Goal: Information Seeking & Learning: Learn about a topic

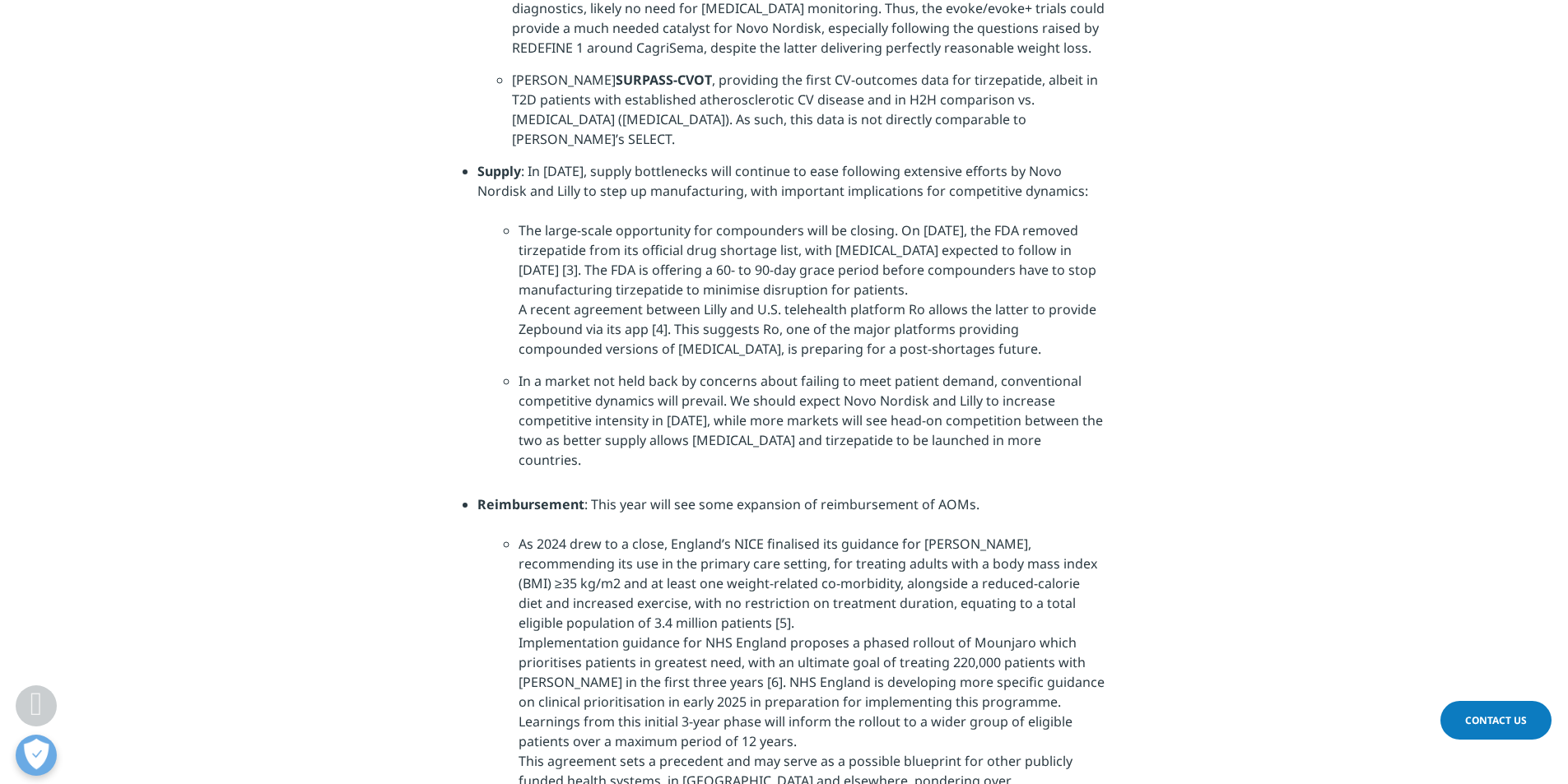
scroll to position [3457, 0]
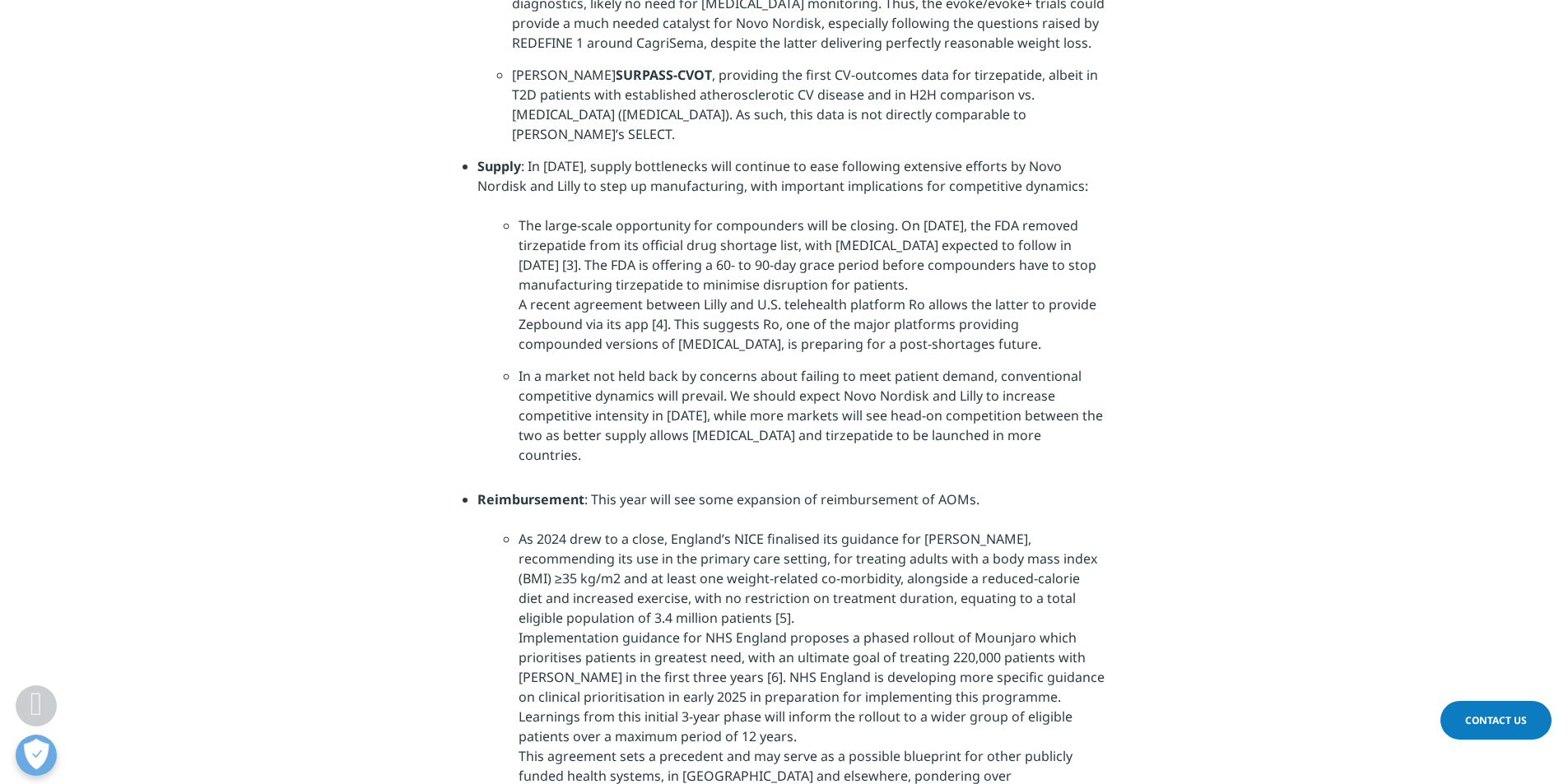
drag, startPoint x: 620, startPoint y: 281, endPoint x: 1092, endPoint y: 423, distance: 492.9
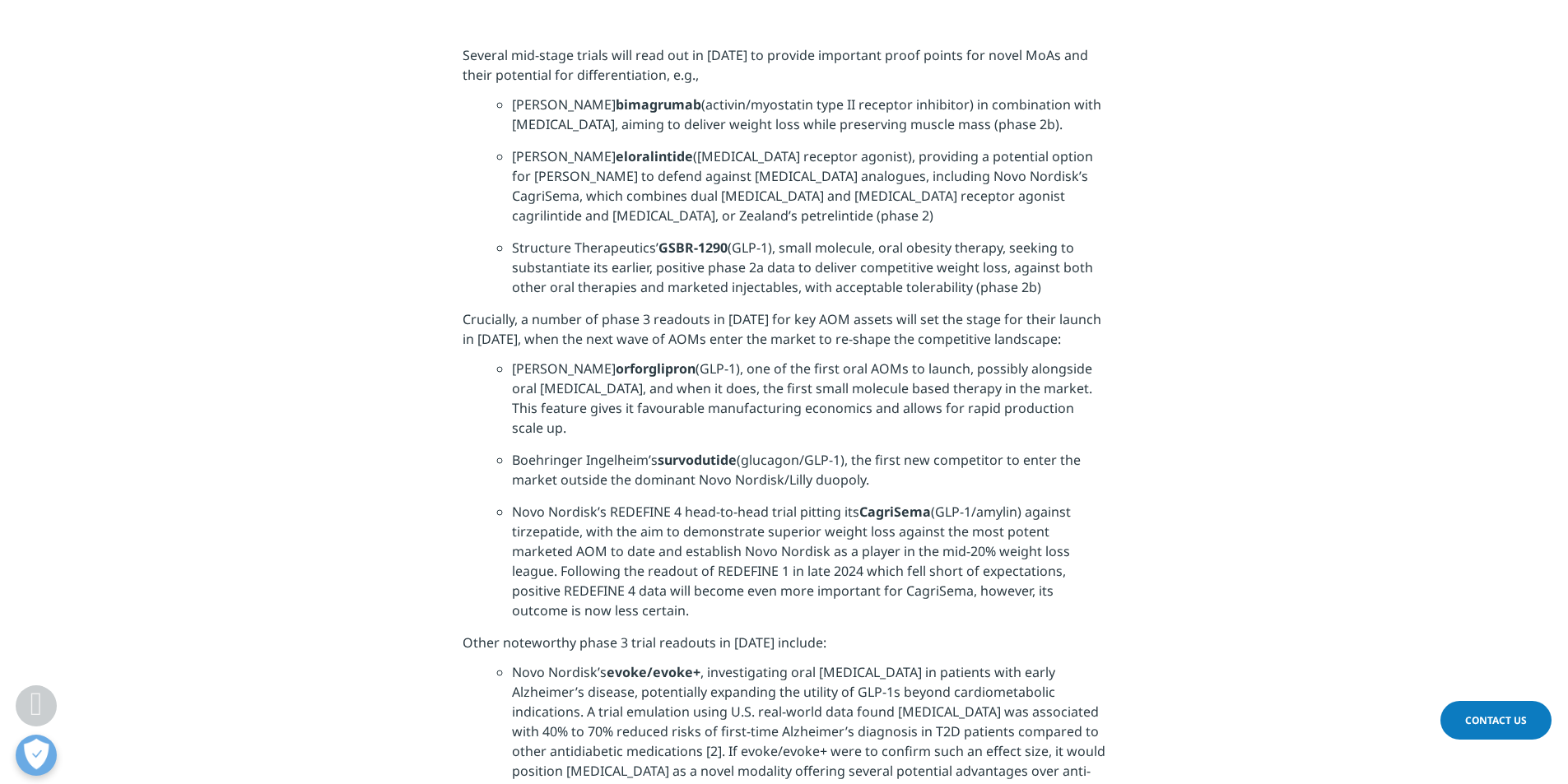
click at [671, 451] on strong "survodutide" at bounding box center [696, 460] width 79 height 18
drag, startPoint x: 661, startPoint y: 401, endPoint x: 739, endPoint y: 402, distance: 78.0
click at [739, 450] on li "Boehringer Ingelheim’s survodutide (glucagon/GLP-1), the first new competitor t…" at bounding box center [809, 476] width 594 height 52
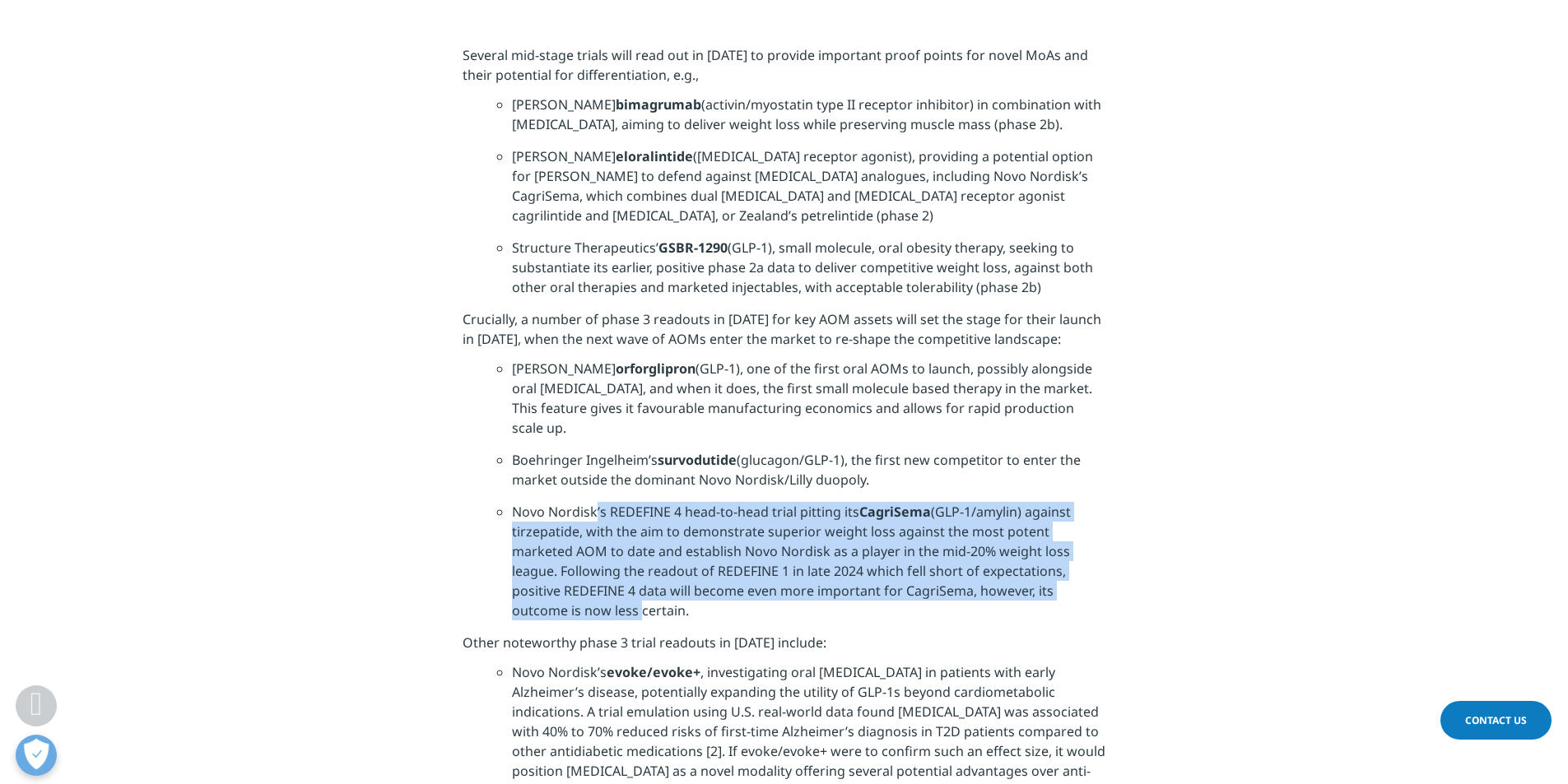
drag, startPoint x: 596, startPoint y: 454, endPoint x: 634, endPoint y: 553, distance: 106.0
click at [634, 553] on li "Novo Nordisk’s REDEFINE 4 head-to-head trial pitting its CagriSema (GLP-1/amyli…" at bounding box center [809, 568] width 594 height 131
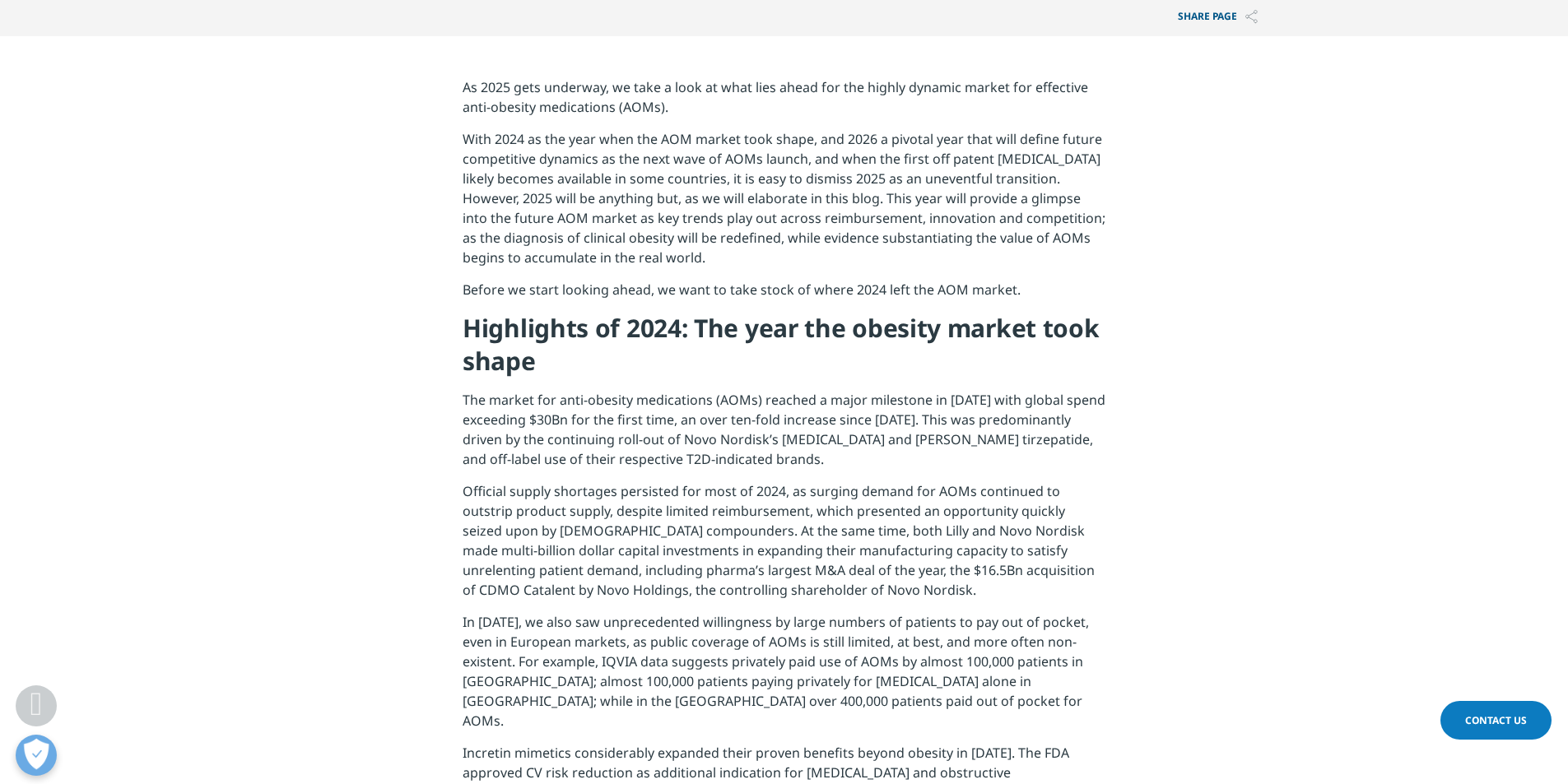
scroll to position [741, 0]
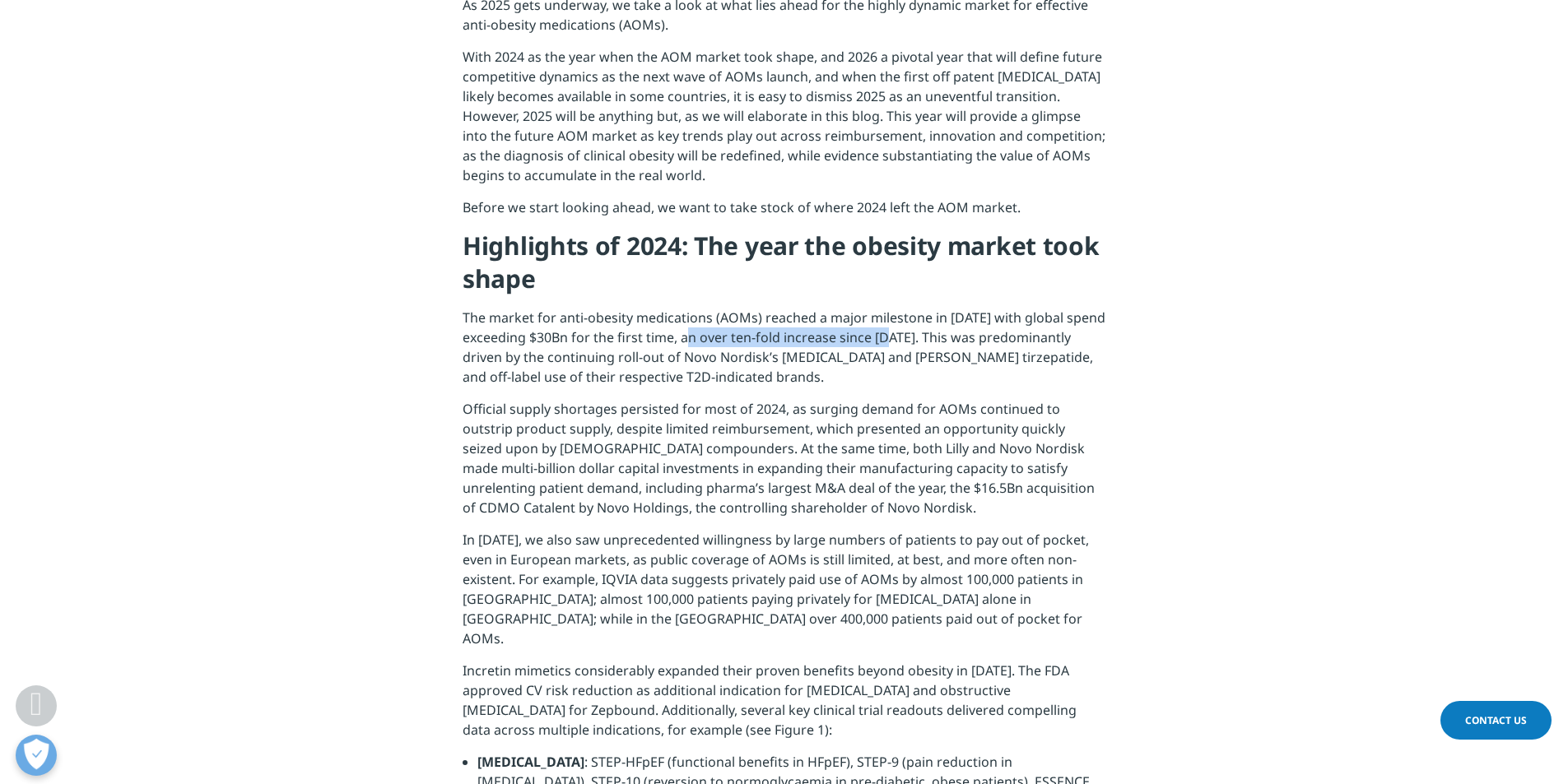
drag, startPoint x: 697, startPoint y: 338, endPoint x: 901, endPoint y: 331, distance: 204.1
click at [901, 331] on p "The market for anti-obesity medications (AOMs) reached a major milestone in [DA…" at bounding box center [784, 353] width 643 height 91
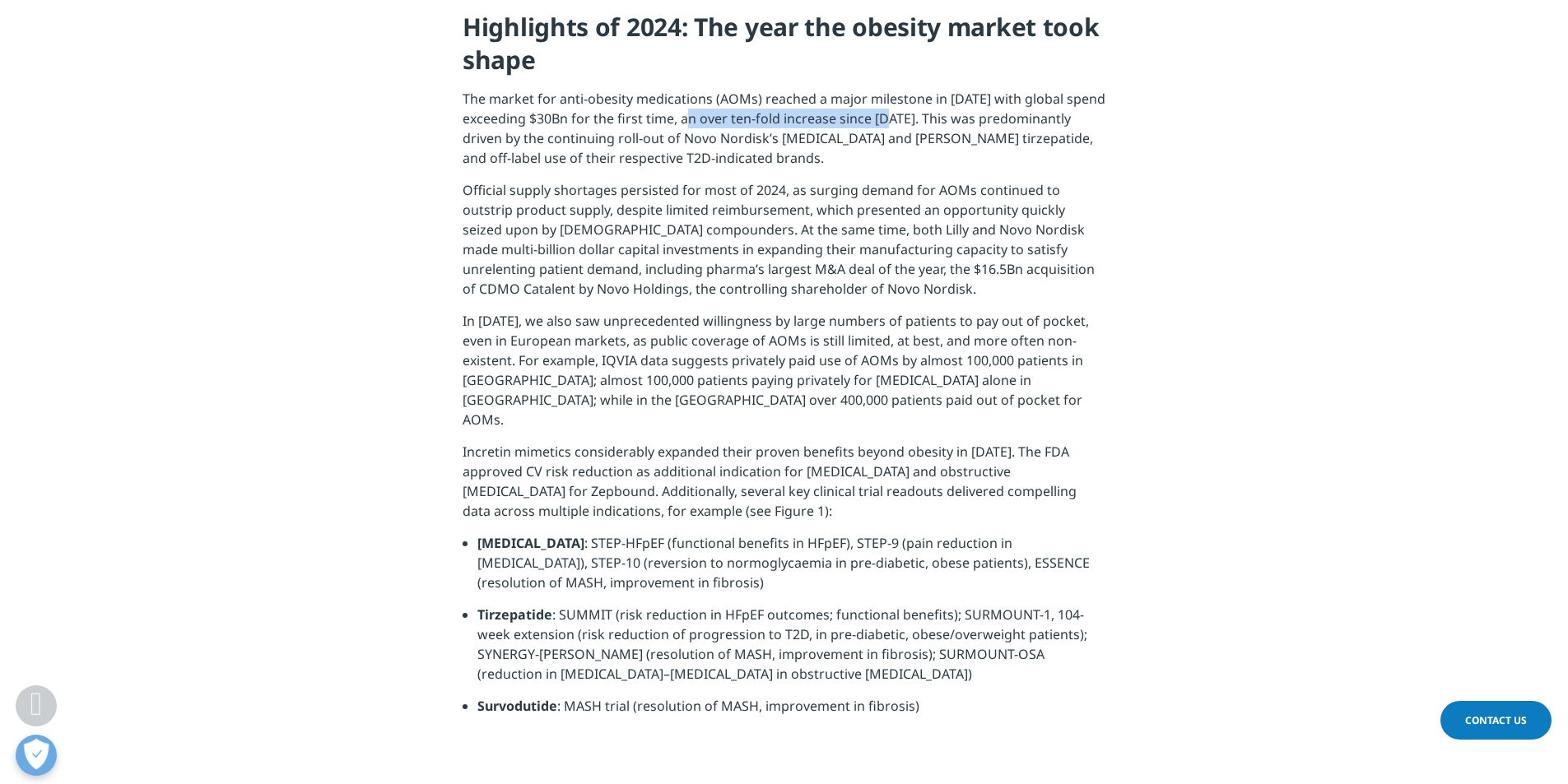
scroll to position [988, 0]
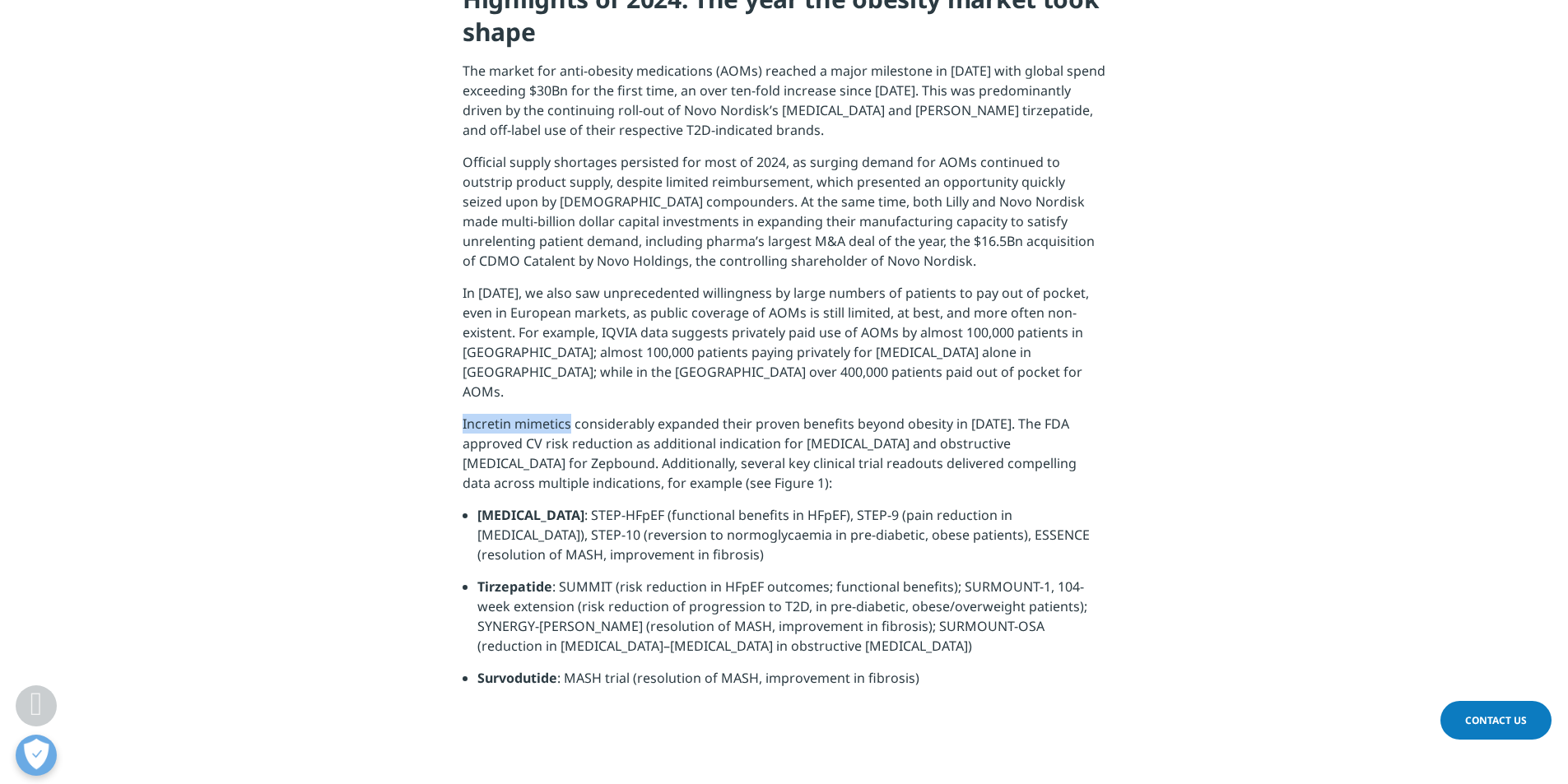
drag, startPoint x: 461, startPoint y: 401, endPoint x: 571, endPoint y: 407, distance: 110.2
click at [571, 407] on section "As 2025 gets underway, we take a look at what lies ahead for the highly dynamic…" at bounding box center [784, 224] width 1568 height 1035
copy p "Incretin mimetics"
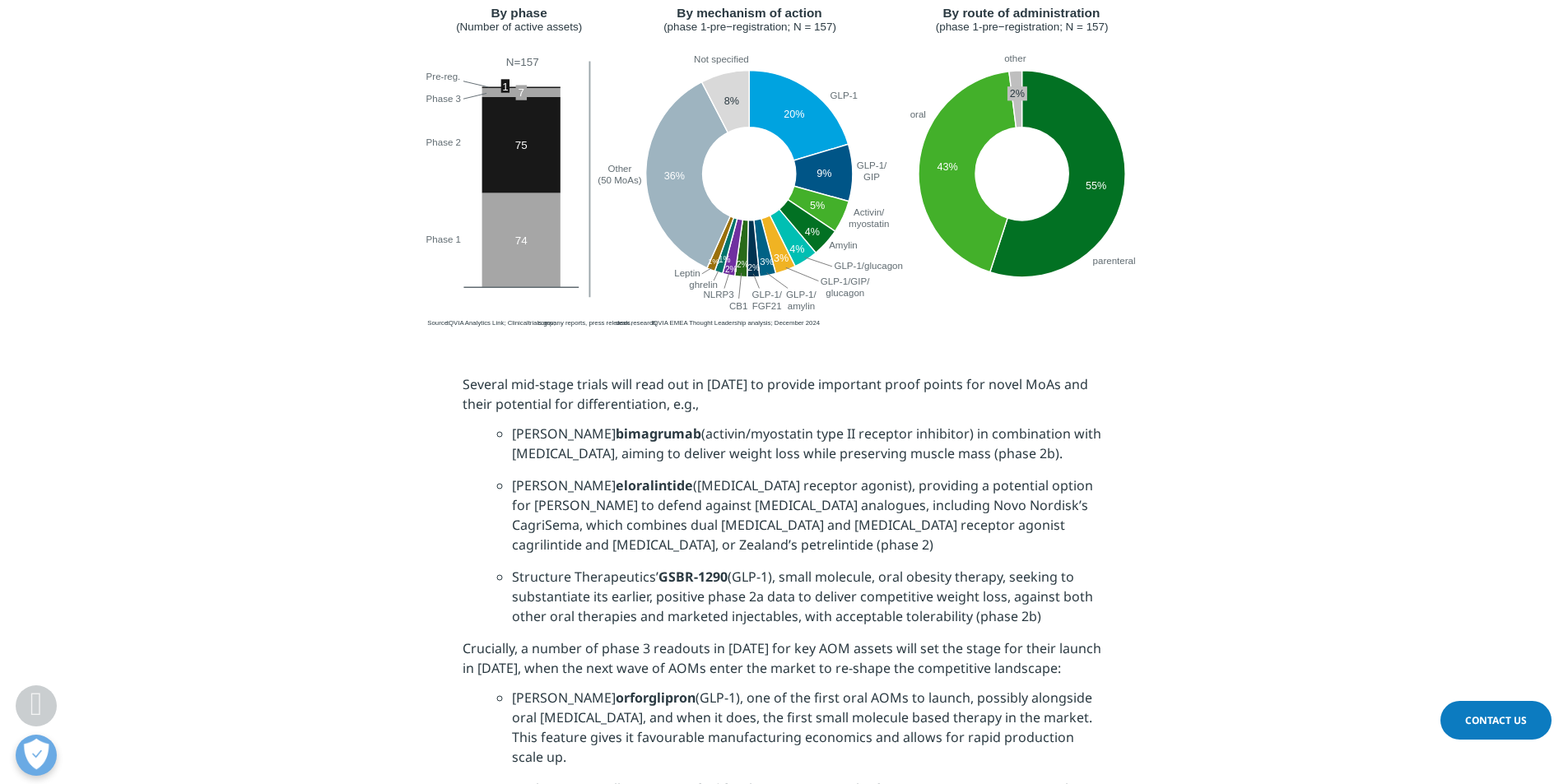
scroll to position [3210, 0]
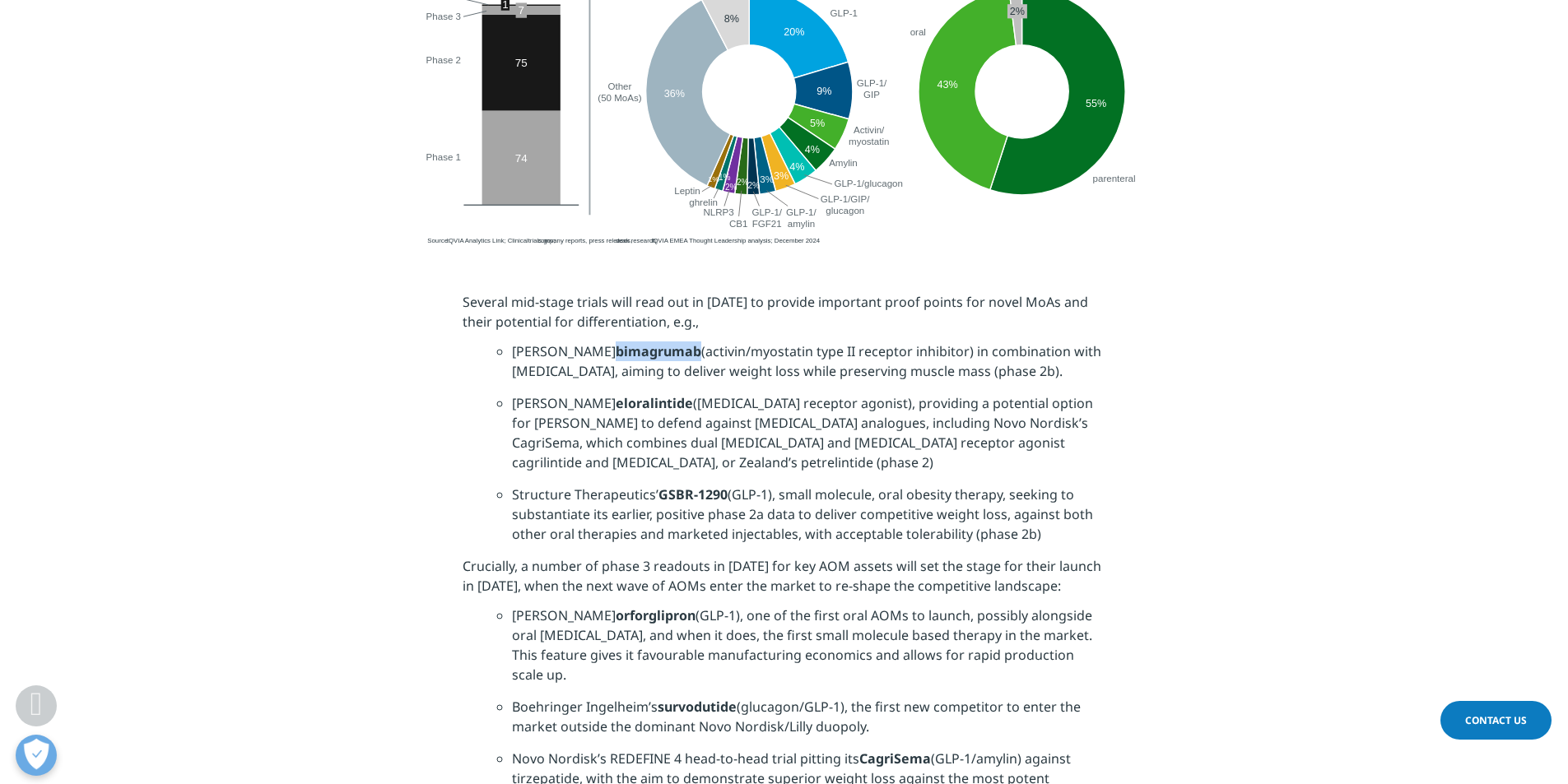
drag, startPoint x: 632, startPoint y: 327, endPoint x: 548, endPoint y: 329, distance: 84.0
click at [616, 342] on strong "bimagrumab" at bounding box center [658, 351] width 86 height 18
copy strong "bimagrumab"
click at [767, 342] on li "[PERSON_NAME] [MEDICAL_DATA] (activin/myostatin type II receptor inhibitor) in …" at bounding box center [809, 368] width 594 height 52
drag, startPoint x: 547, startPoint y: 382, endPoint x: 620, endPoint y: 389, distance: 73.3
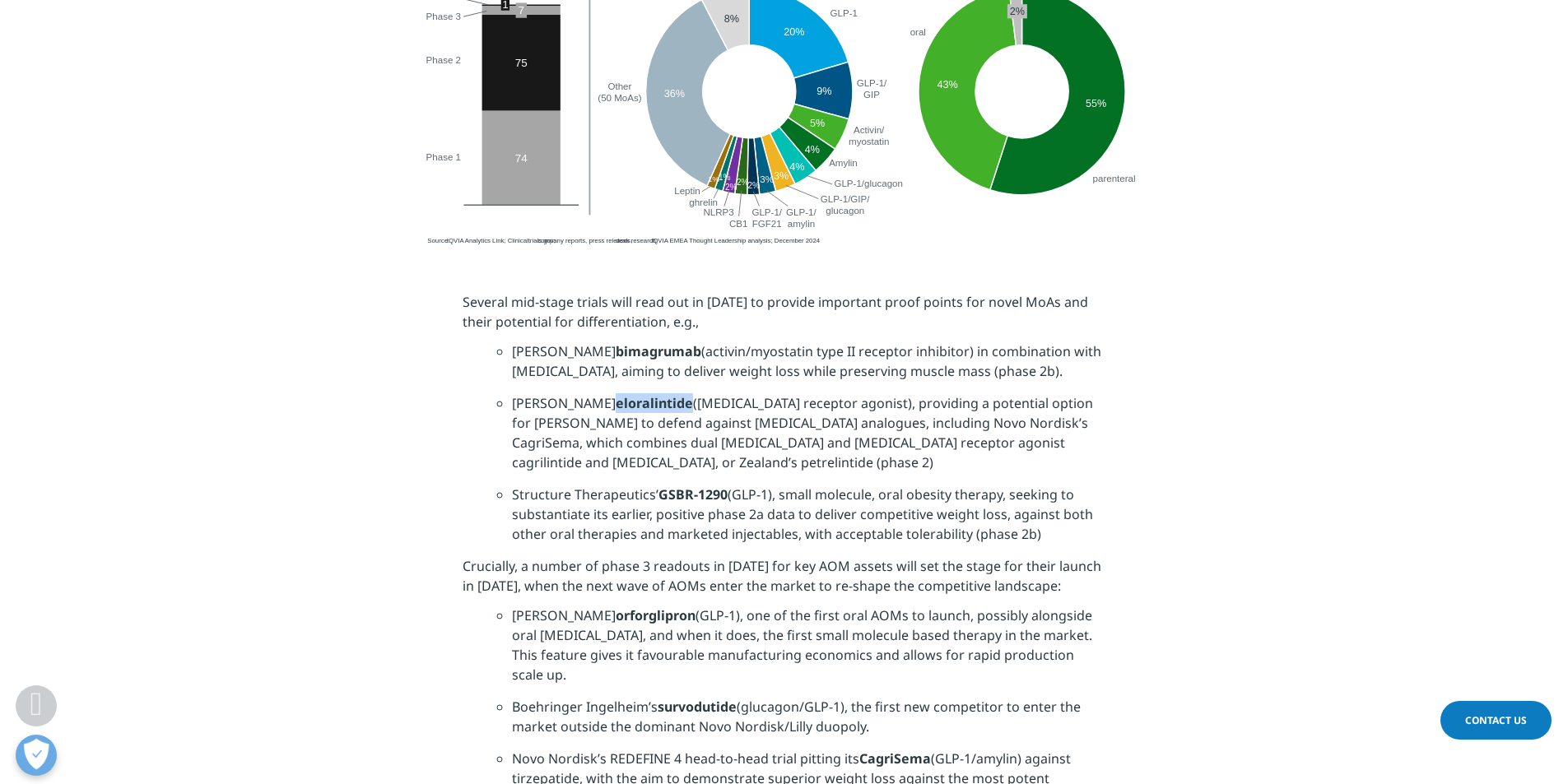
click at [620, 394] on strong "eloralintide" at bounding box center [654, 403] width 77 height 18
drag, startPoint x: 1040, startPoint y: 423, endPoint x: 968, endPoint y: 431, distance: 72.4
click at [968, 431] on li "[PERSON_NAME] eloralintide ([MEDICAL_DATA] receptor agonist), providing a poten…" at bounding box center [809, 439] width 594 height 91
copy li "petrelintide"
drag, startPoint x: 574, startPoint y: 454, endPoint x: 1056, endPoint y: 492, distance: 483.5
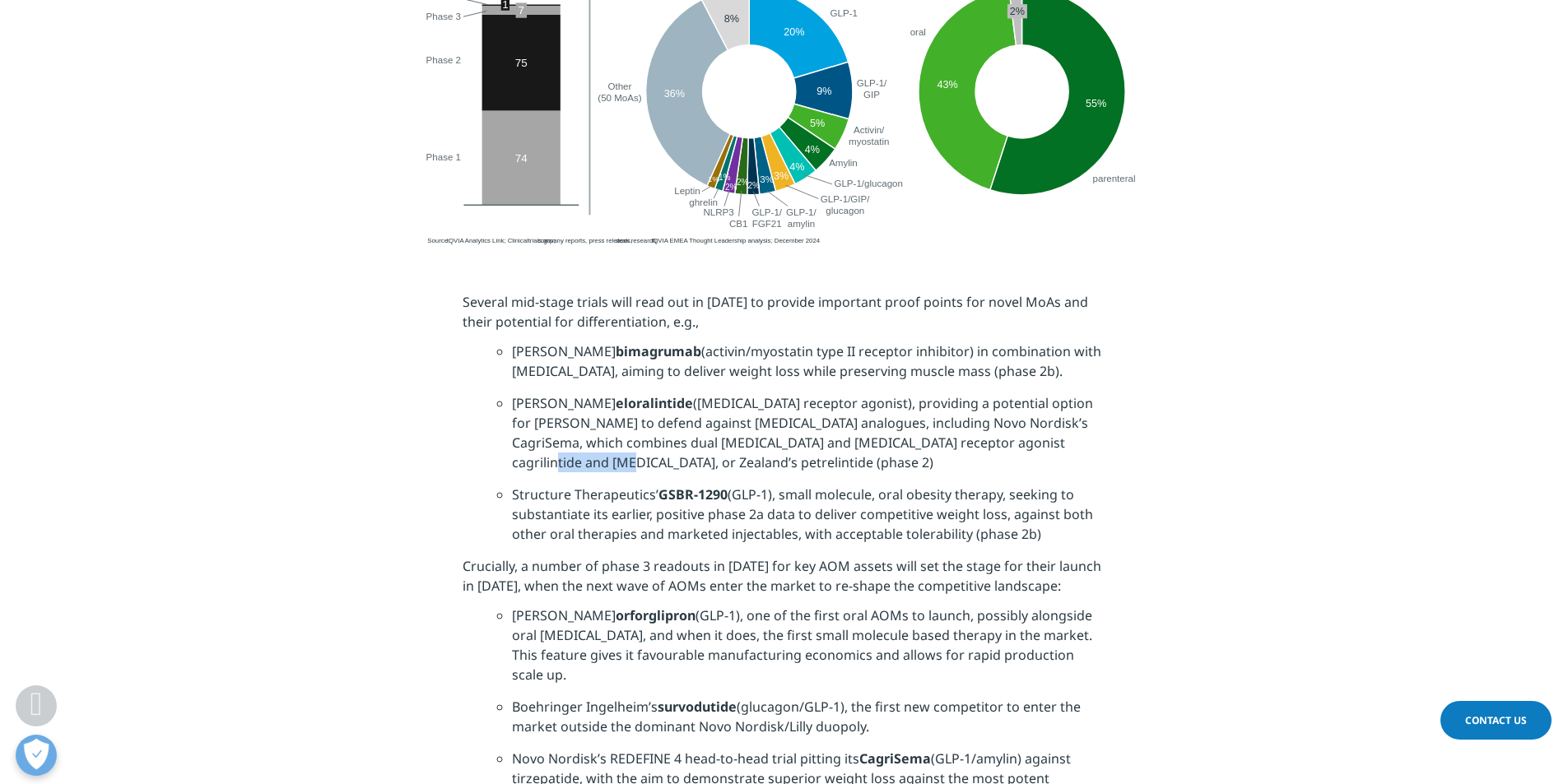
click at [1056, 492] on li "Structure Therapeutics’ GSBR-1290 (GLP-1), small molecule, oral obesity therapy…" at bounding box center [809, 520] width 594 height 72
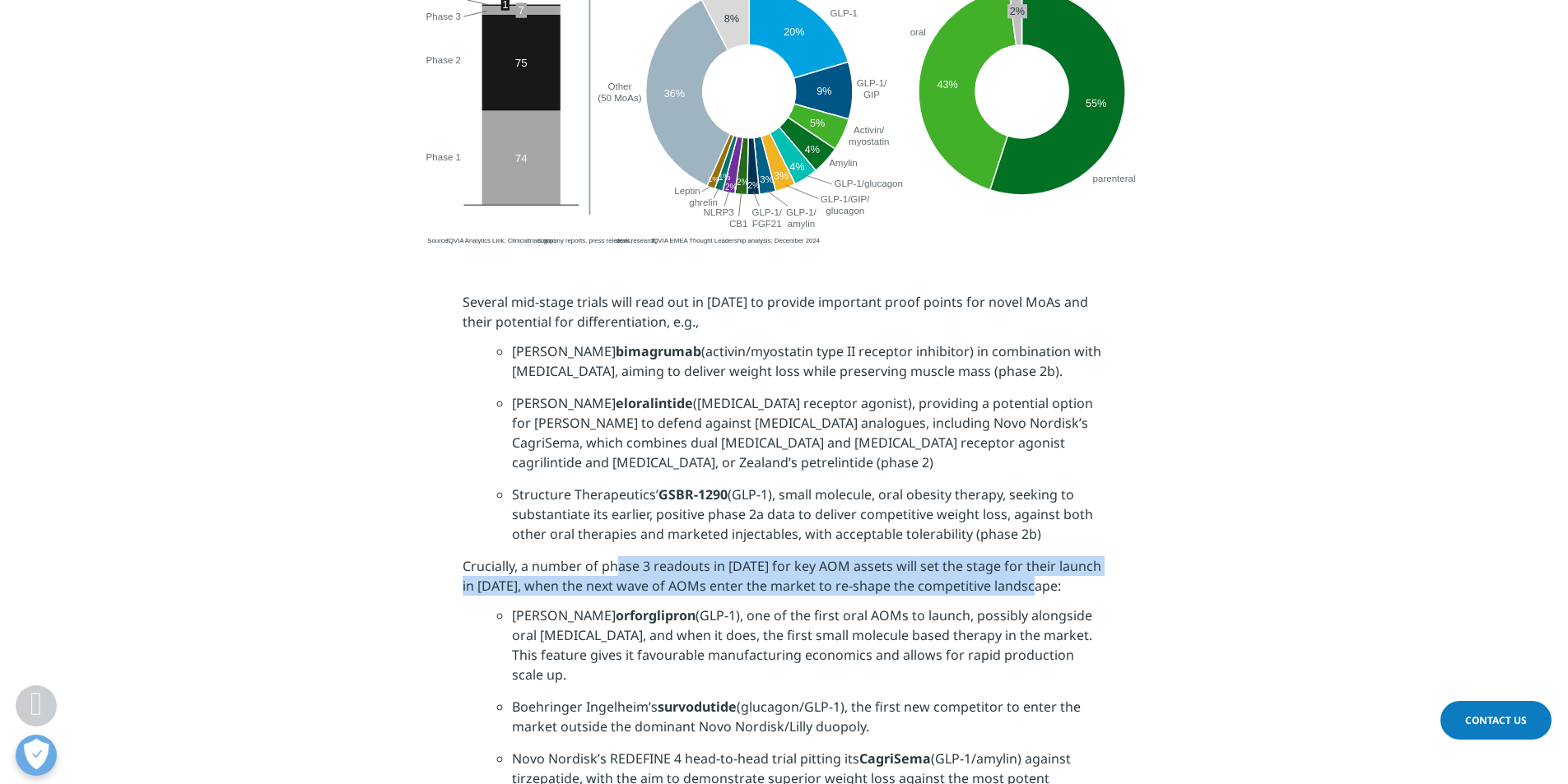
drag, startPoint x: 620, startPoint y: 525, endPoint x: 1067, endPoint y: 546, distance: 447.5
click at [1067, 556] on p "Crucially, a number of phase 3 readouts in [DATE] for key AOM assets will set t…" at bounding box center [784, 581] width 643 height 50
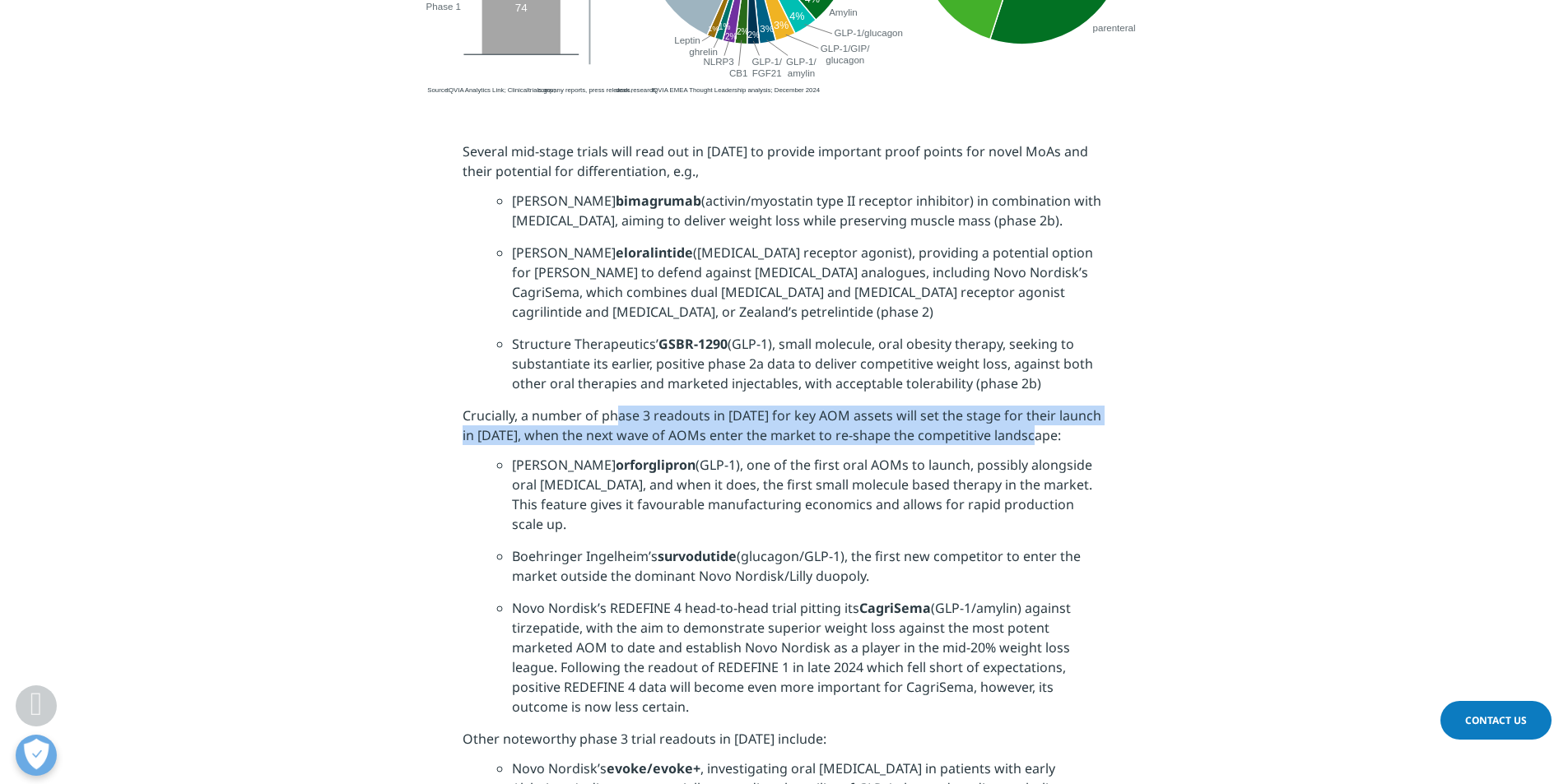
scroll to position [3374, 0]
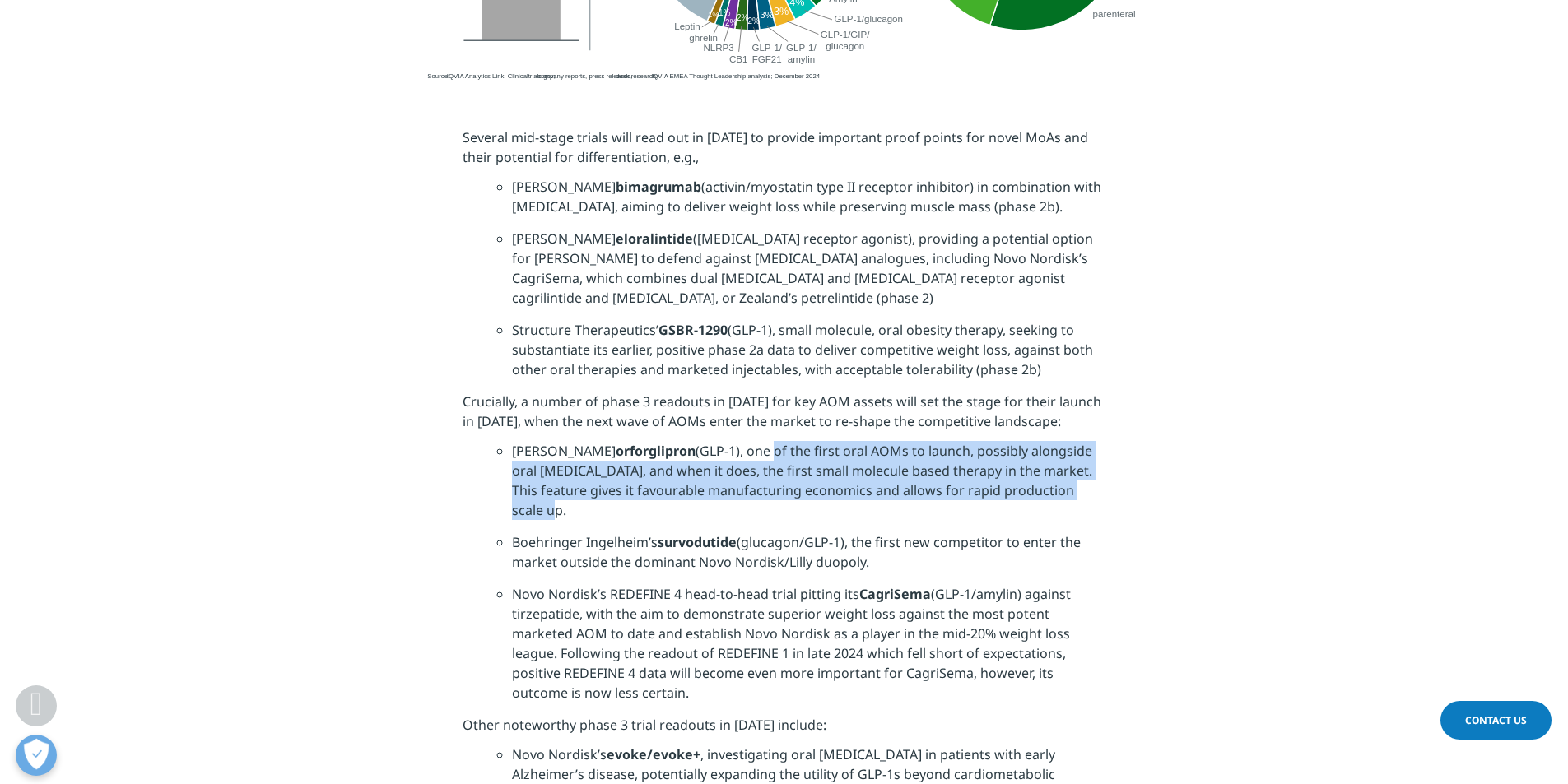
drag, startPoint x: 705, startPoint y: 407, endPoint x: 1124, endPoint y: 460, distance: 422.3
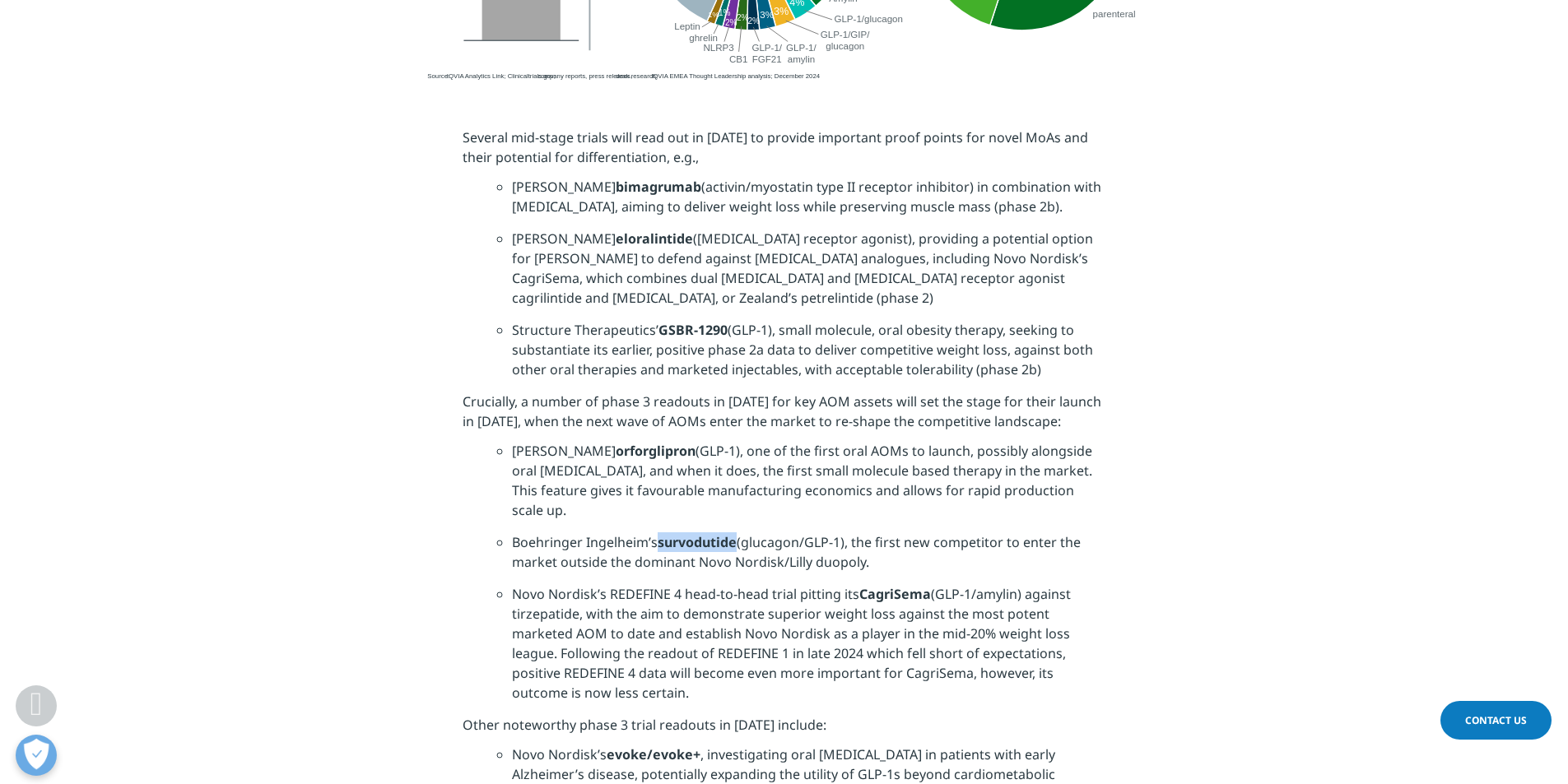
drag, startPoint x: 736, startPoint y: 484, endPoint x: 663, endPoint y: 483, distance: 73.0
click at [663, 533] on strong "survodutide" at bounding box center [696, 542] width 79 height 18
copy strong "survodutide"
click at [653, 532] on li "Boehringer Ingelheim’s survodutide (glucagon/GLP-1), the first new competitor t…" at bounding box center [809, 558] width 594 height 52
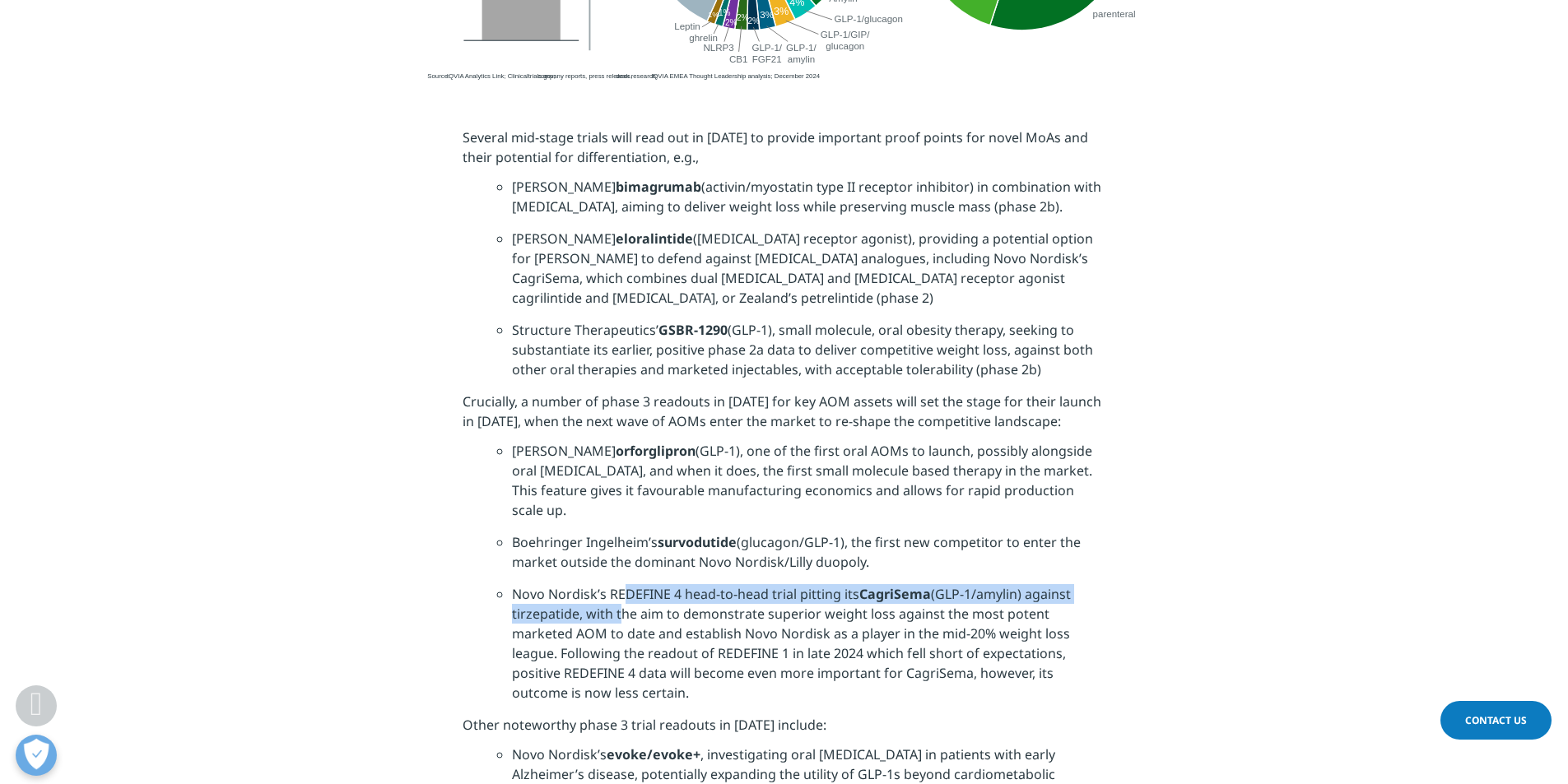
drag, startPoint x: 621, startPoint y: 533, endPoint x: 617, endPoint y: 550, distance: 17.5
click at [617, 585] on li "Novo Nordisk’s REDEFINE 4 head-to-head trial pitting its CagriSema (GLP-1/amyli…" at bounding box center [809, 650] width 594 height 131
click at [549, 585] on li "Novo Nordisk’s REDEFINE 4 head-to-head trial pitting its CagriSema (GLP-1/amyli…" at bounding box center [809, 650] width 594 height 131
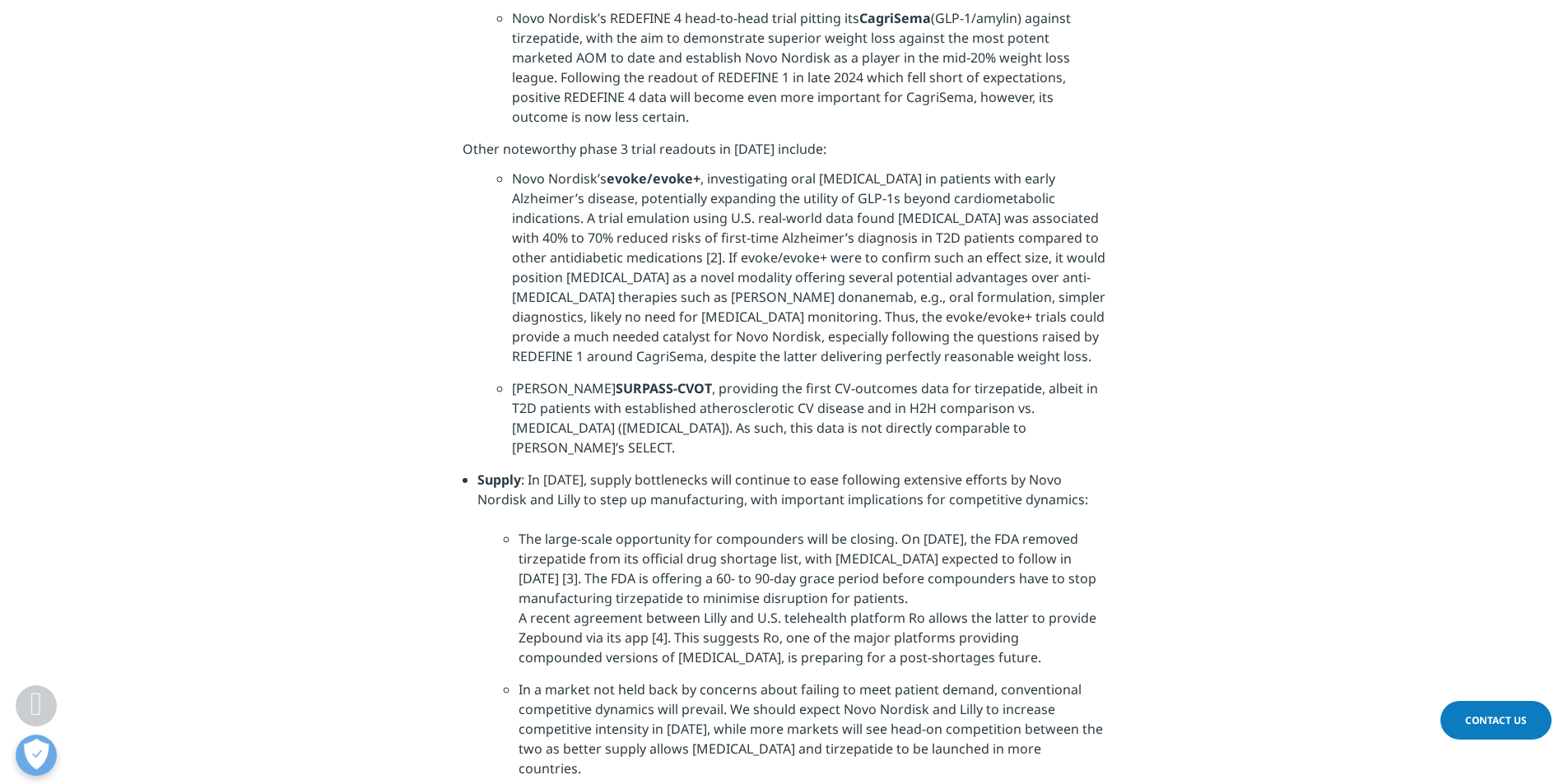
scroll to position [4033, 0]
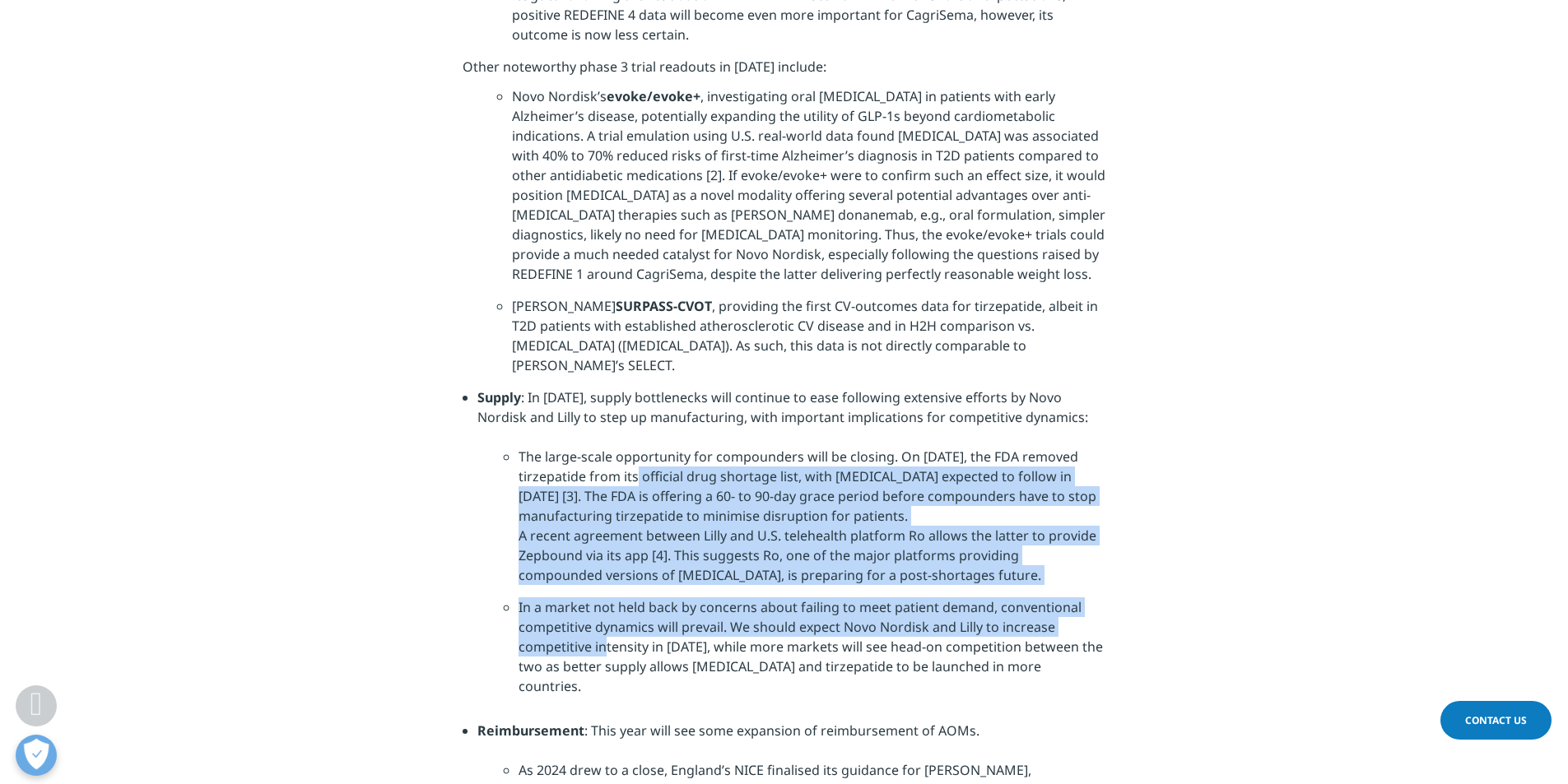
drag, startPoint x: 637, startPoint y: 394, endPoint x: 606, endPoint y: 567, distance: 175.8
click at [606, 567] on ul "The large-scale opportunity for compounders will be closing. On [DATE], the FDA…" at bounding box center [791, 568] width 628 height 282
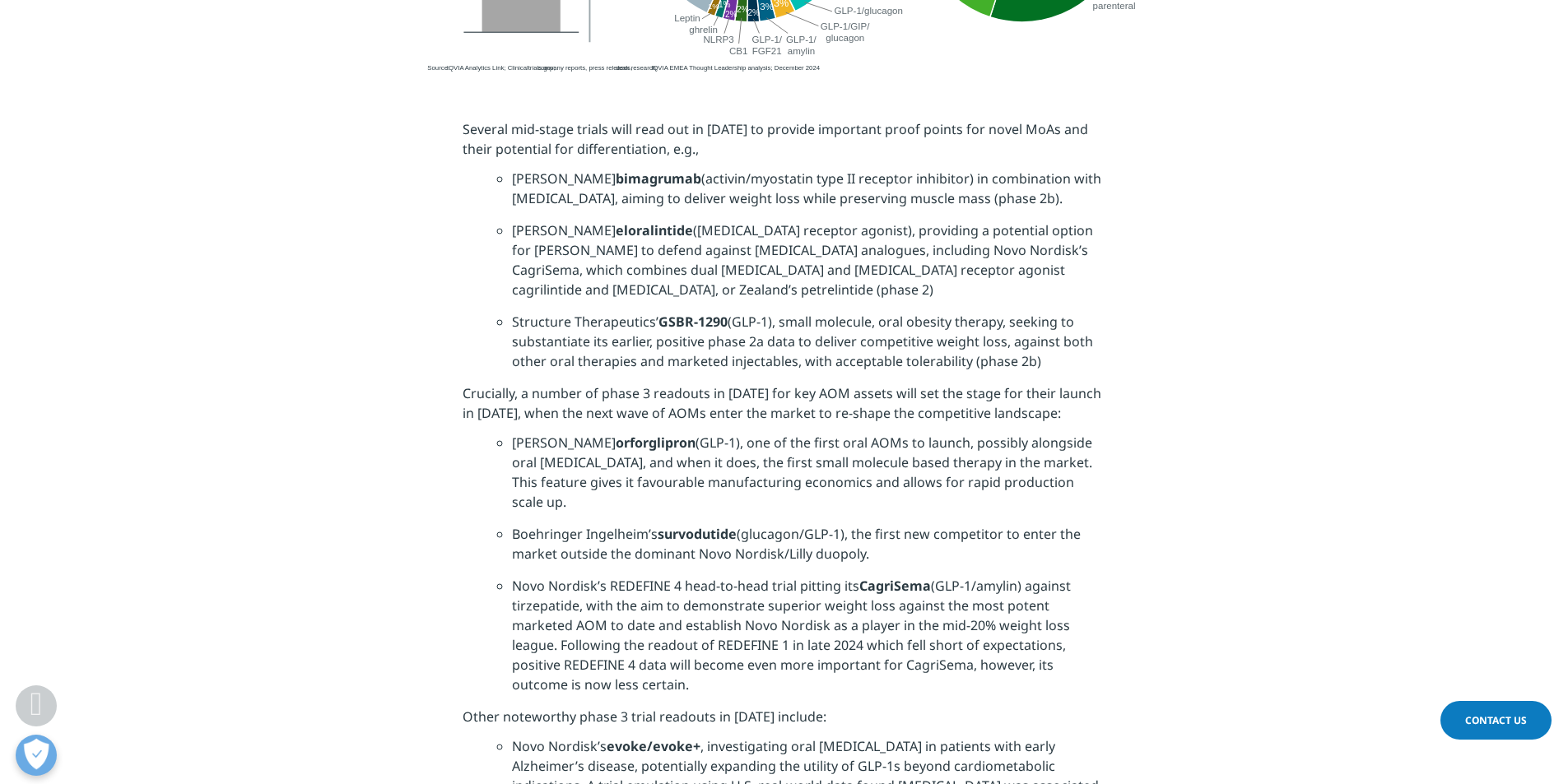
scroll to position [3391, 0]
